Goal: Task Accomplishment & Management: Manage account settings

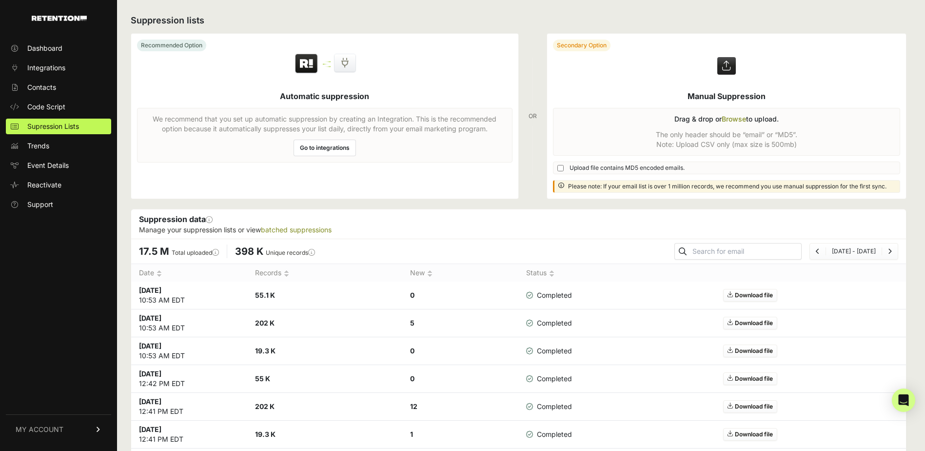
click at [741, 119] on label at bounding box center [726, 116] width 359 height 165
click at [0, 0] on input "file" at bounding box center [0, 0] width 0 height 0
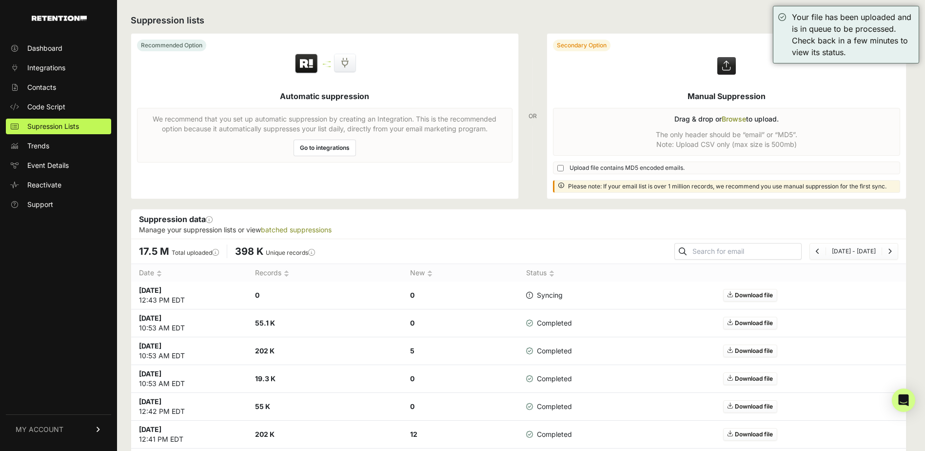
click at [745, 119] on label at bounding box center [726, 116] width 359 height 165
click at [0, 0] on input "file" at bounding box center [0, 0] width 0 height 0
click at [741, 118] on label at bounding box center [726, 116] width 359 height 165
click at [0, 0] on input "file" at bounding box center [0, 0] width 0 height 0
click at [63, 86] on link "Contacts" at bounding box center [58, 87] width 105 height 16
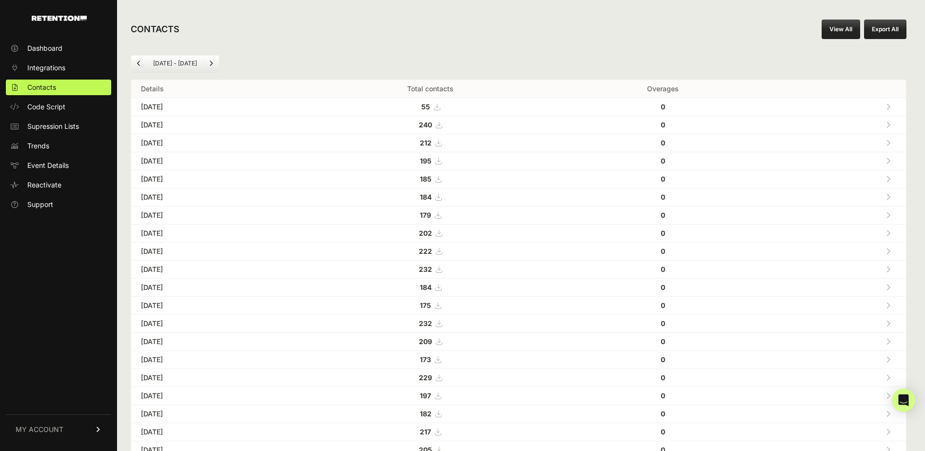
click at [900, 26] on button "Export All" at bounding box center [885, 30] width 42 height 20
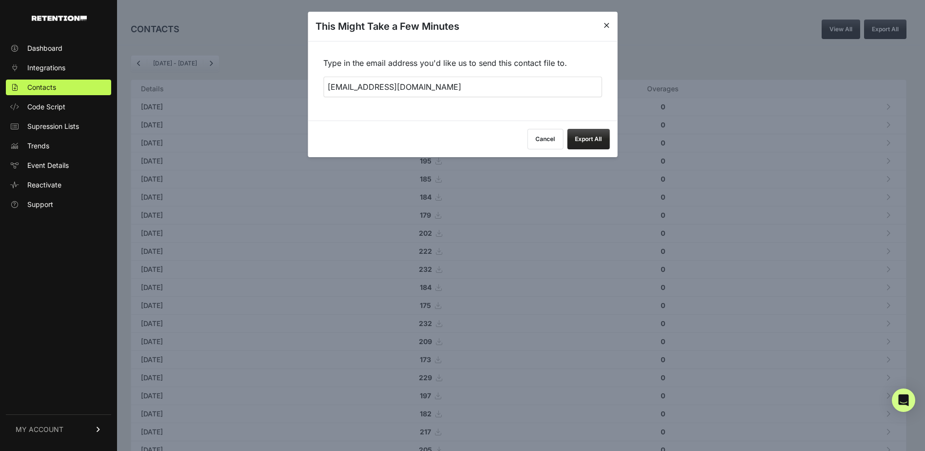
click at [601, 135] on button "Export All" at bounding box center [588, 139] width 42 height 20
